Goal: Information Seeking & Learning: Check status

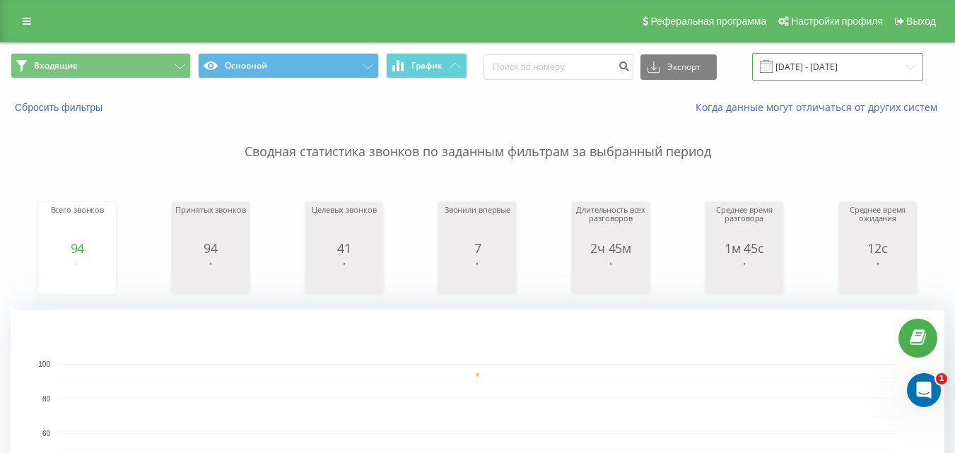
click at [864, 68] on input "09.09.2025 - 09.09.2025" at bounding box center [837, 67] width 171 height 28
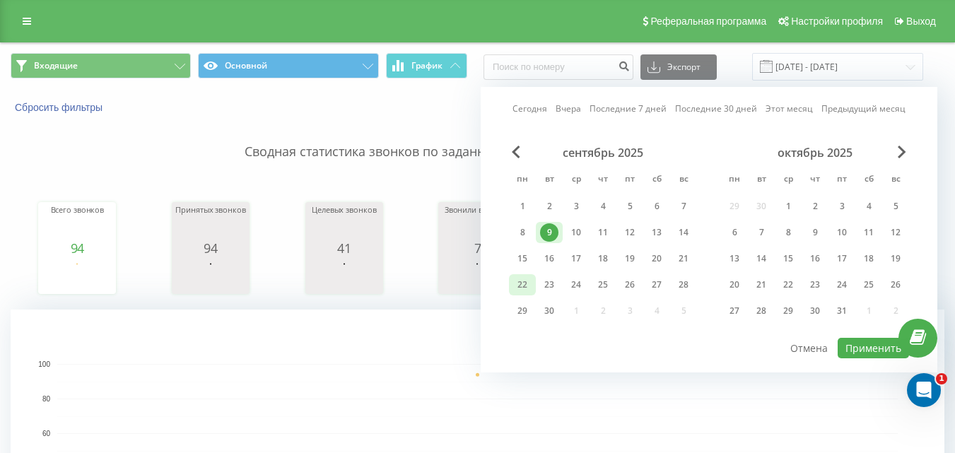
click at [526, 292] on div "22" at bounding box center [522, 285] width 18 height 18
click at [850, 351] on button "Применить" at bounding box center [873, 348] width 71 height 21
type input "22.09.2025 - 22.09.2025"
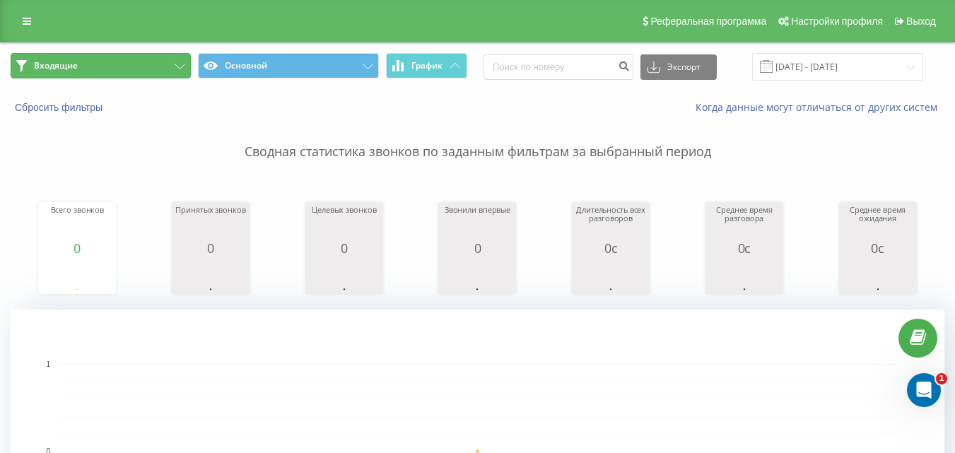
click at [111, 69] on button "Входящие" at bounding box center [101, 65] width 180 height 25
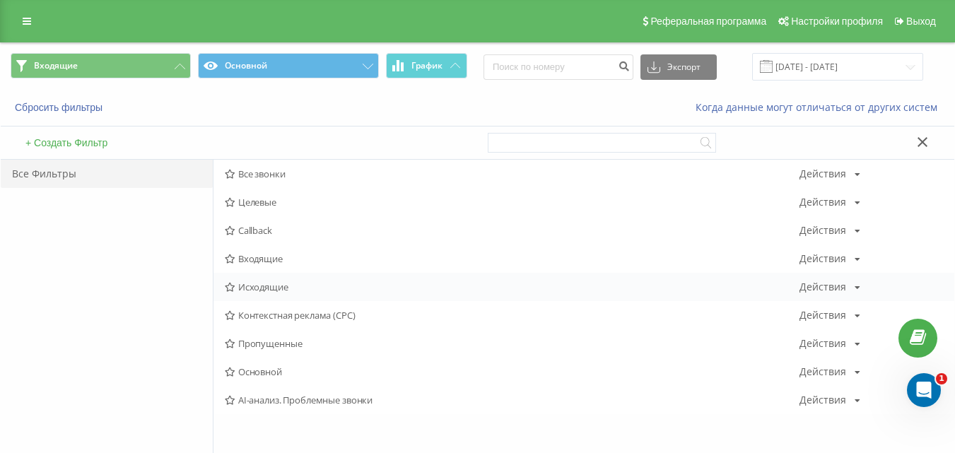
click at [286, 289] on span "Исходящие" at bounding box center [512, 287] width 575 height 10
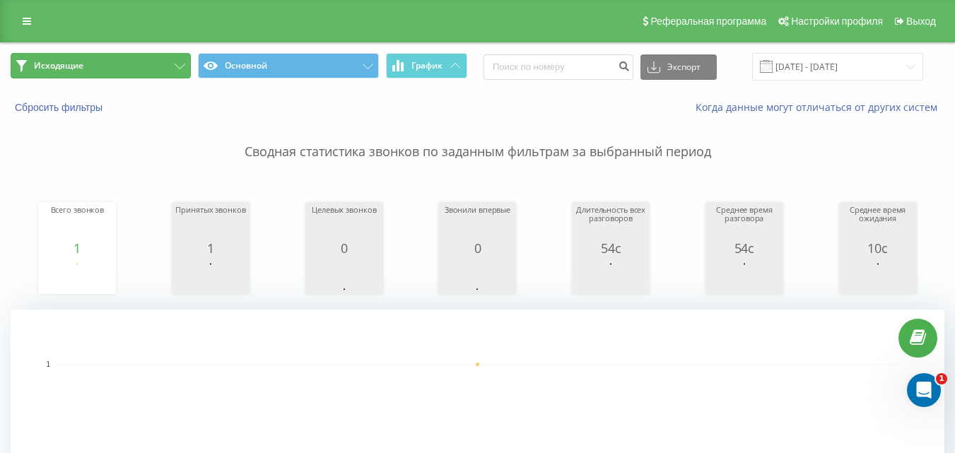
click at [145, 64] on button "Исходящие" at bounding box center [101, 65] width 180 height 25
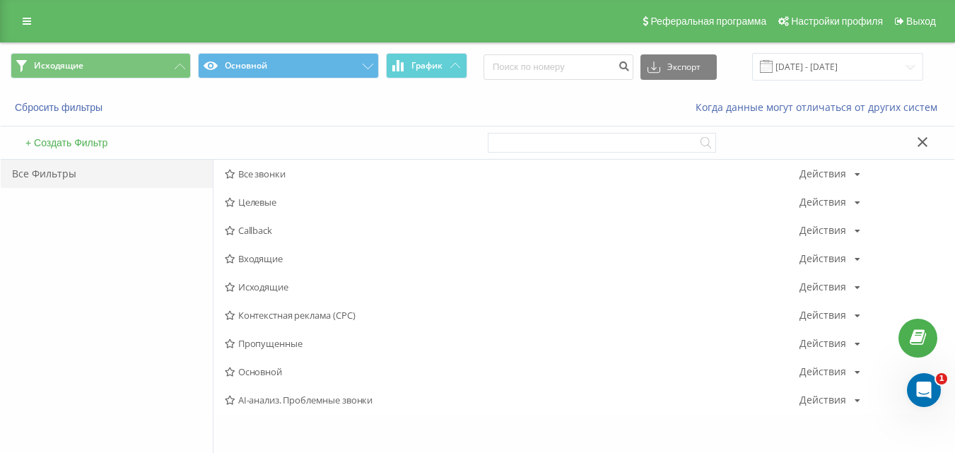
click at [275, 289] on span "Исходящие" at bounding box center [512, 287] width 575 height 10
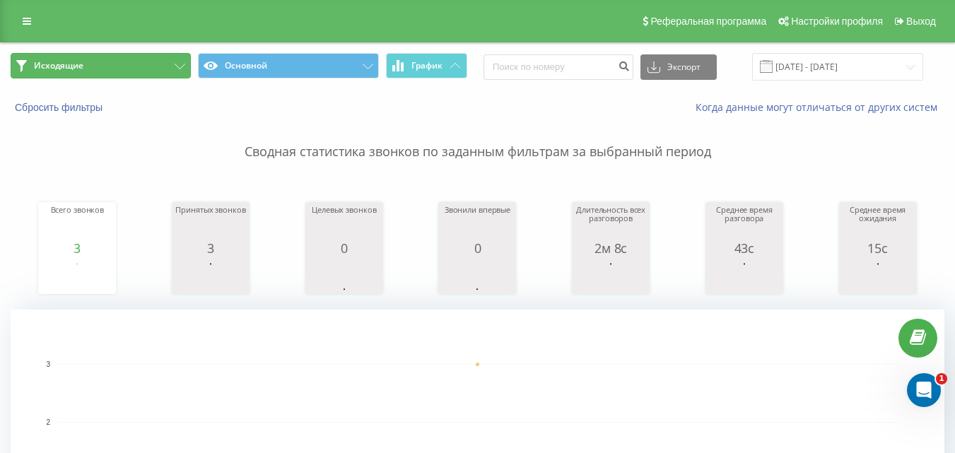
click at [169, 57] on button "Исходящие" at bounding box center [101, 65] width 180 height 25
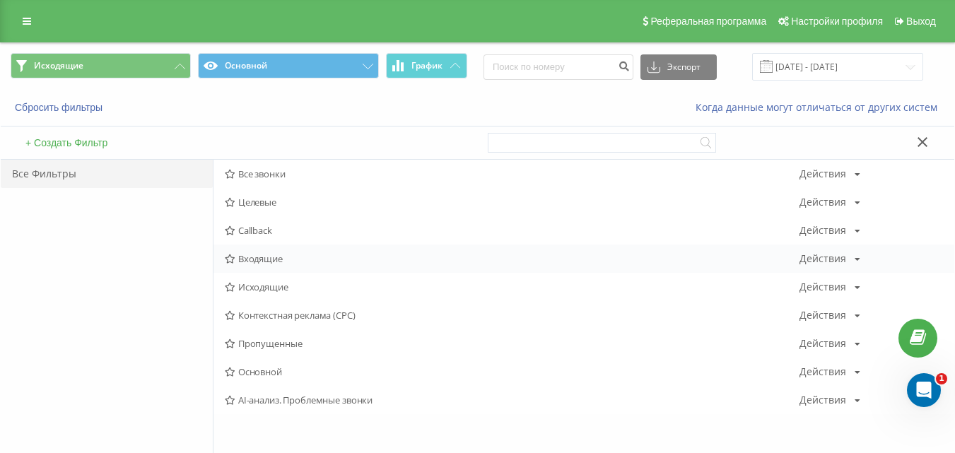
click at [286, 259] on span "Входящие" at bounding box center [512, 259] width 575 height 10
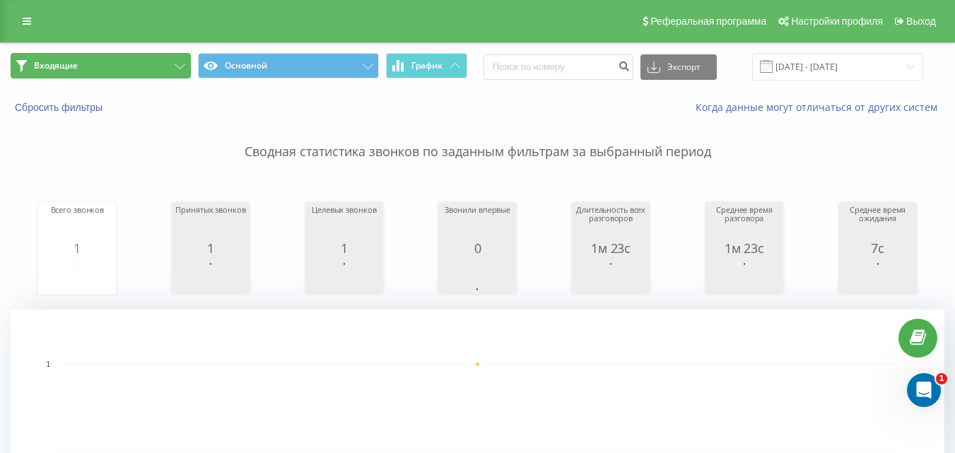
click at [122, 58] on button "Входящие" at bounding box center [101, 65] width 180 height 25
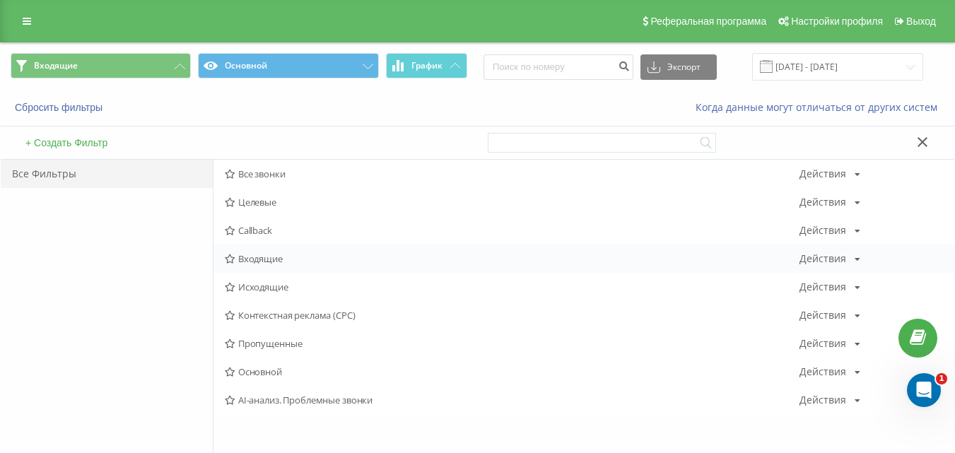
click at [258, 263] on span "Входящие" at bounding box center [512, 259] width 575 height 10
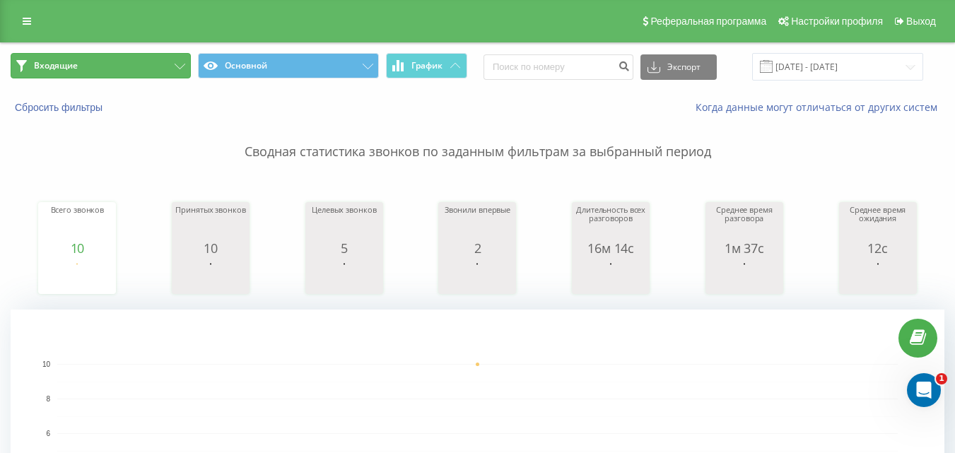
click at [170, 59] on button "Входящие" at bounding box center [101, 65] width 180 height 25
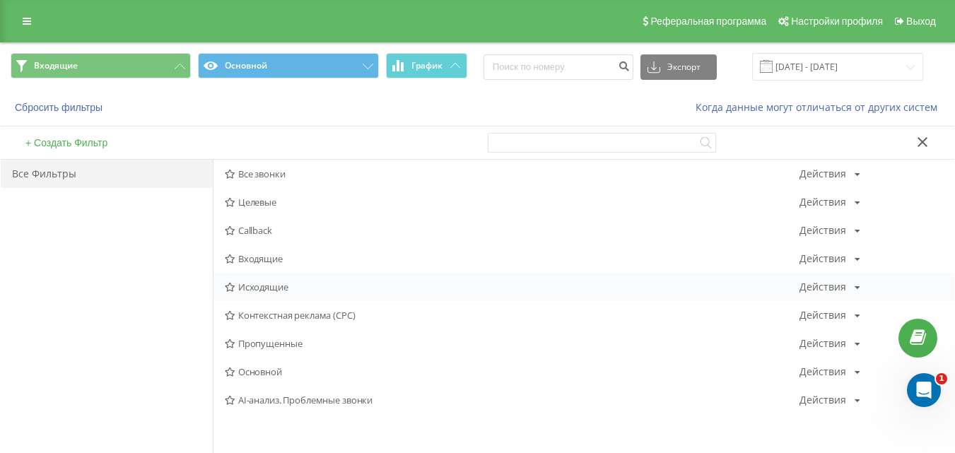
click at [263, 289] on span "Исходящие" at bounding box center [512, 287] width 575 height 10
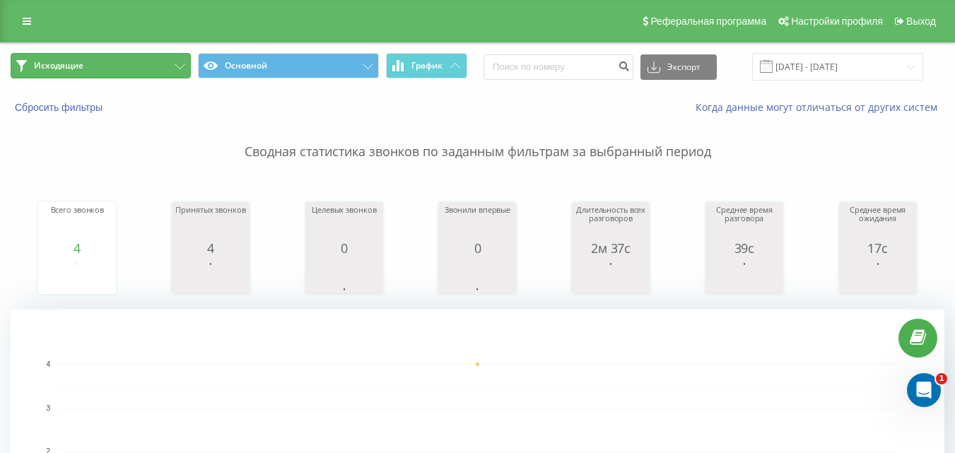
click at [173, 66] on button "Исходящие" at bounding box center [101, 65] width 180 height 25
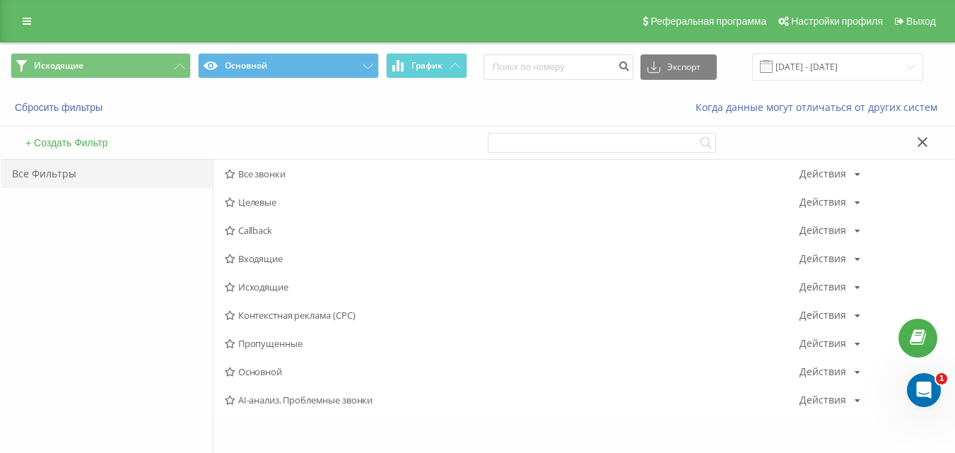
click at [271, 264] on span "Входящие" at bounding box center [512, 259] width 575 height 10
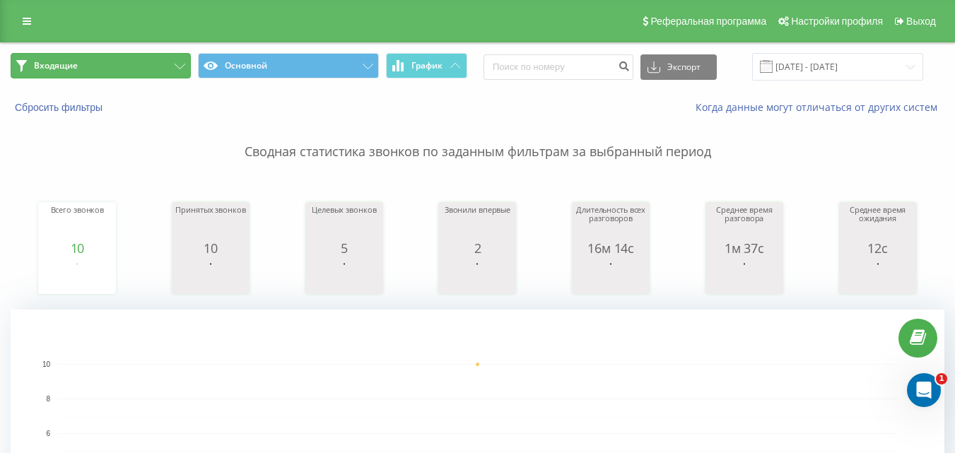
click at [110, 71] on button "Входящие" at bounding box center [101, 65] width 180 height 25
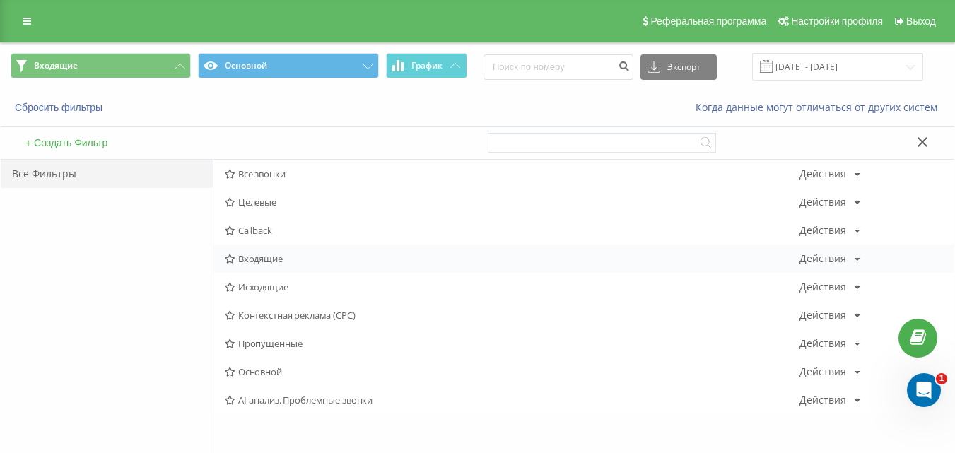
click at [240, 257] on span "Входящие" at bounding box center [512, 259] width 575 height 10
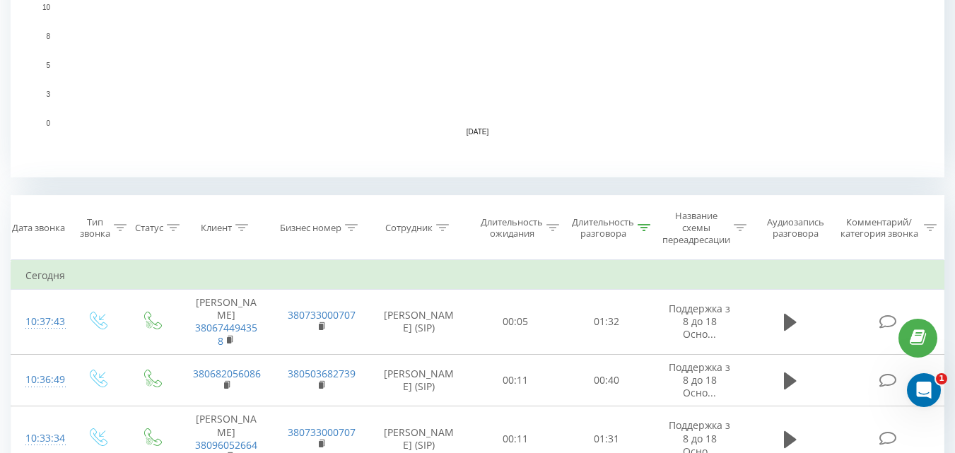
scroll to position [566, 0]
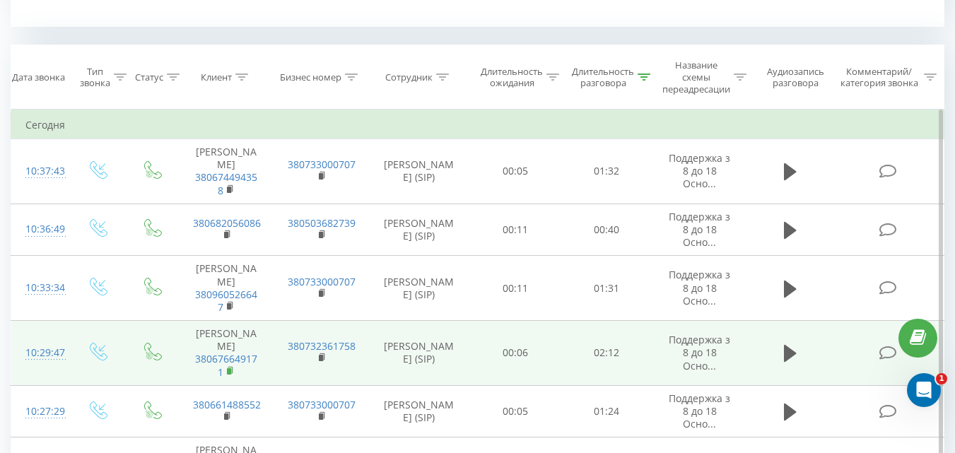
click at [231, 376] on icon at bounding box center [231, 371] width 8 height 10
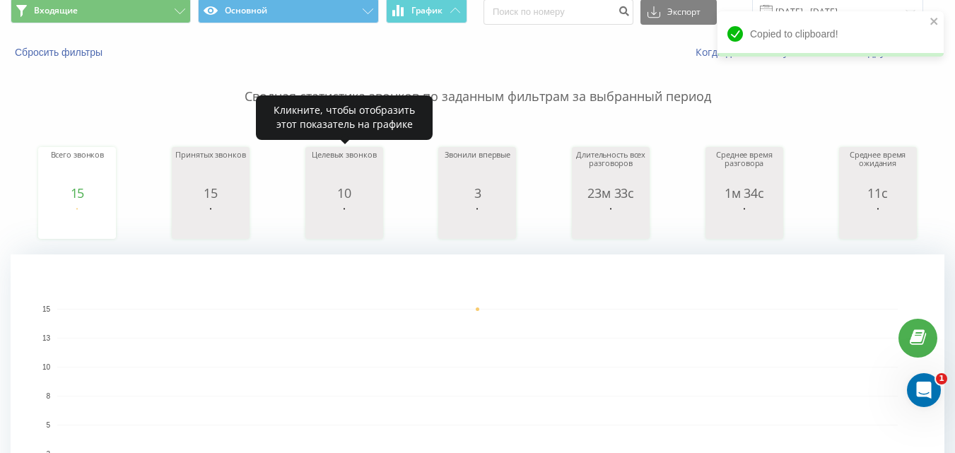
scroll to position [0, 0]
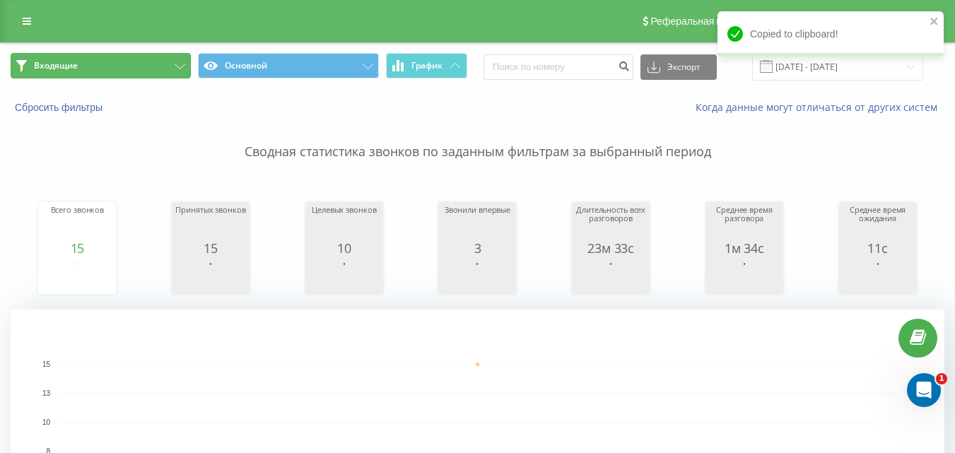
click at [80, 61] on button "Входящие" at bounding box center [101, 65] width 180 height 25
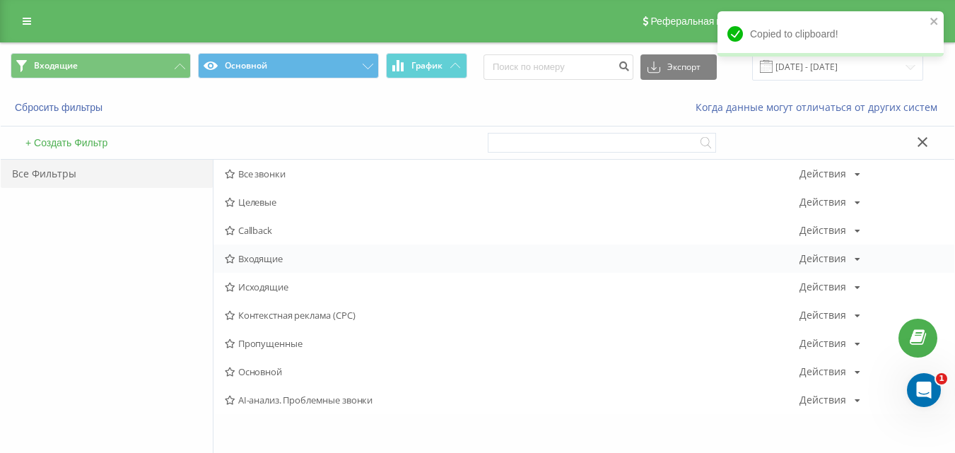
click at [248, 255] on span "Входящие" at bounding box center [512, 259] width 575 height 10
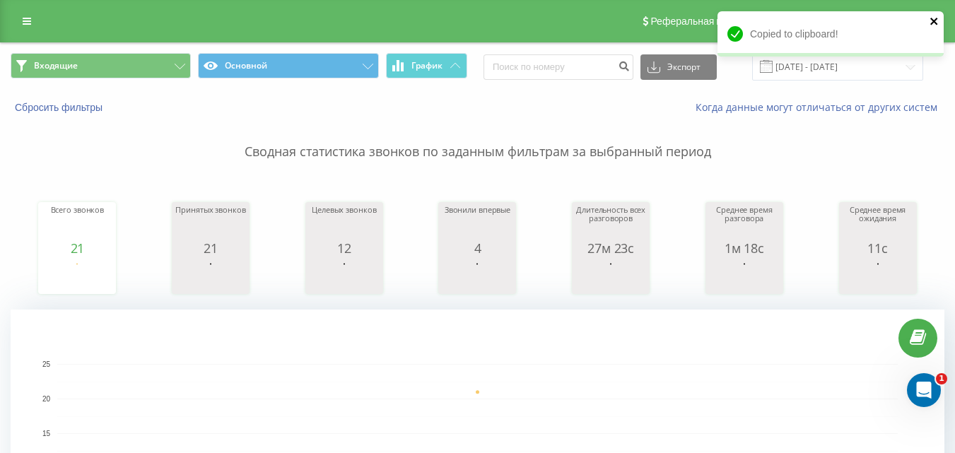
drag, startPoint x: 938, startPoint y: 21, endPoint x: 813, endPoint y: 62, distance: 131.7
click at [938, 21] on icon "close" at bounding box center [935, 21] width 10 height 11
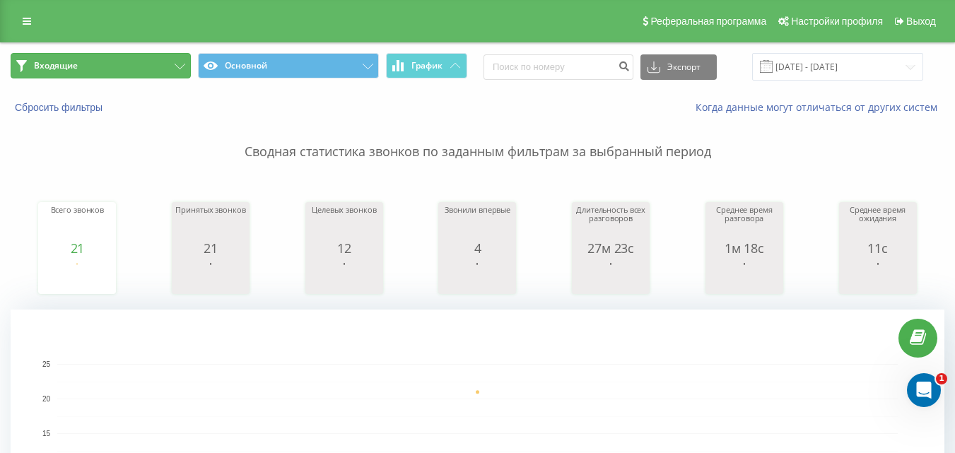
drag, startPoint x: 145, startPoint y: 74, endPoint x: 159, endPoint y: 94, distance: 24.9
click at [146, 74] on button "Входящие" at bounding box center [101, 65] width 180 height 25
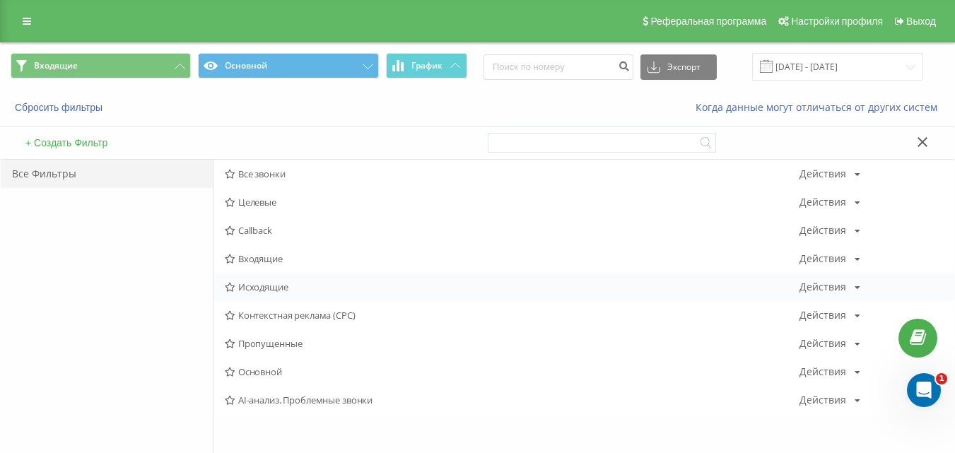
click at [264, 289] on span "Исходящие" at bounding box center [512, 287] width 575 height 10
